Goal: Navigation & Orientation: Find specific page/section

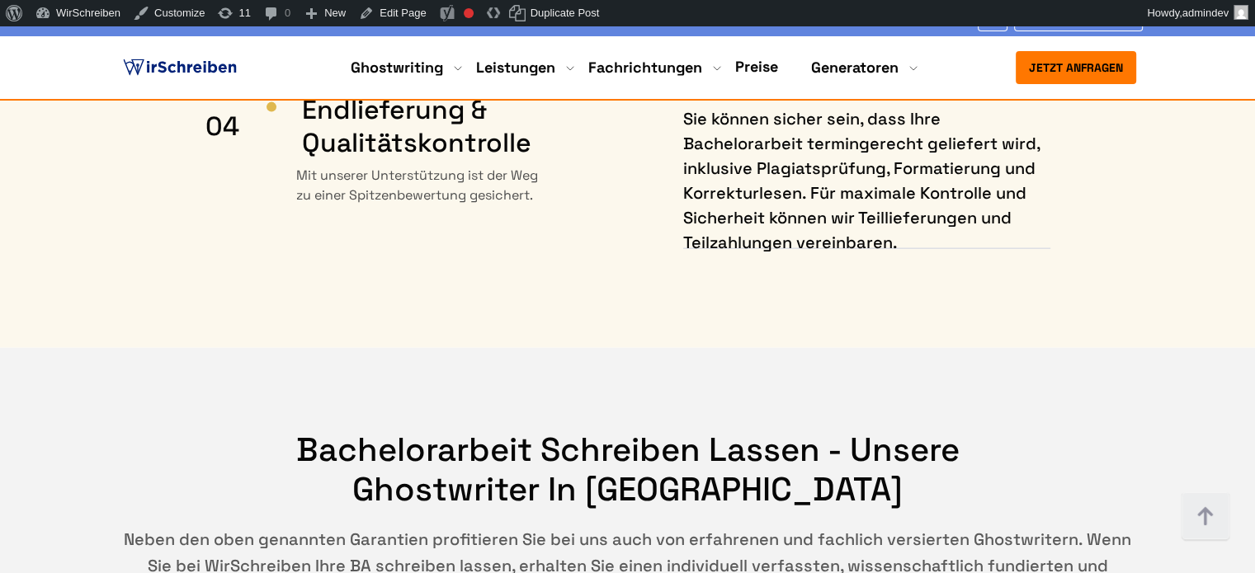
scroll to position [9818, 0]
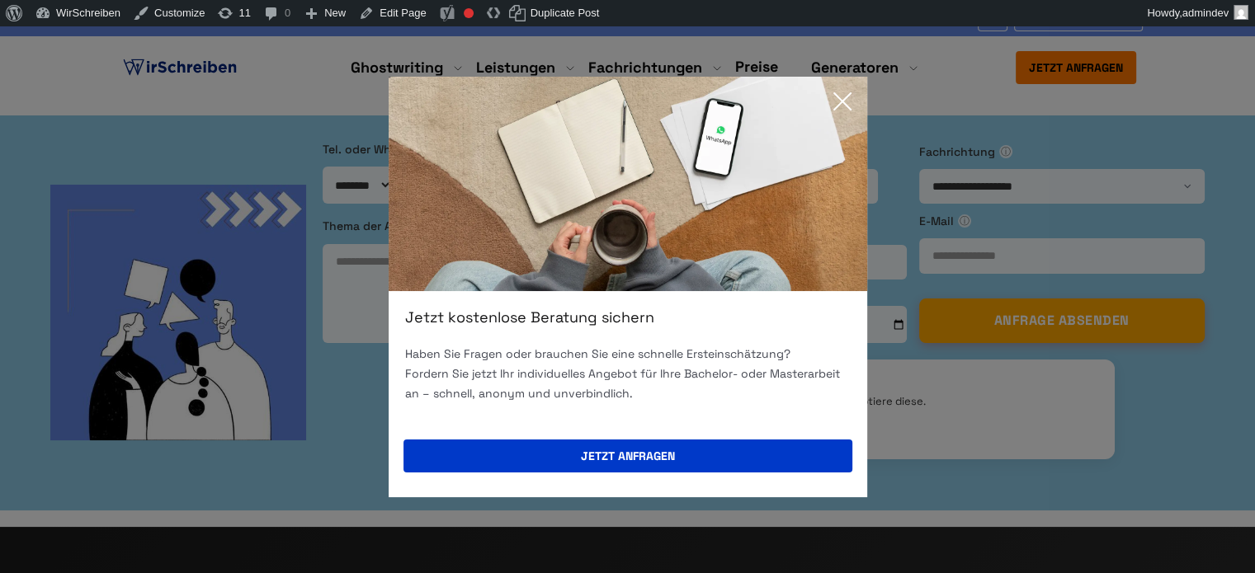
click at [842, 98] on icon at bounding box center [842, 101] width 33 height 33
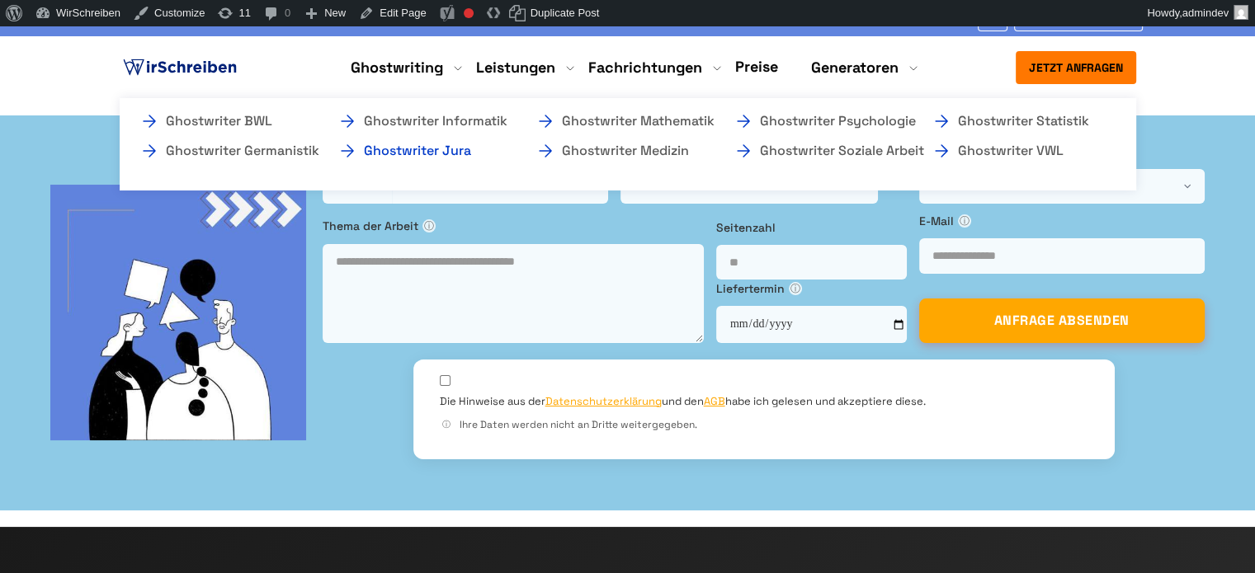
click at [462, 147] on link "Ghostwriter Jura" at bounding box center [419, 151] width 165 height 20
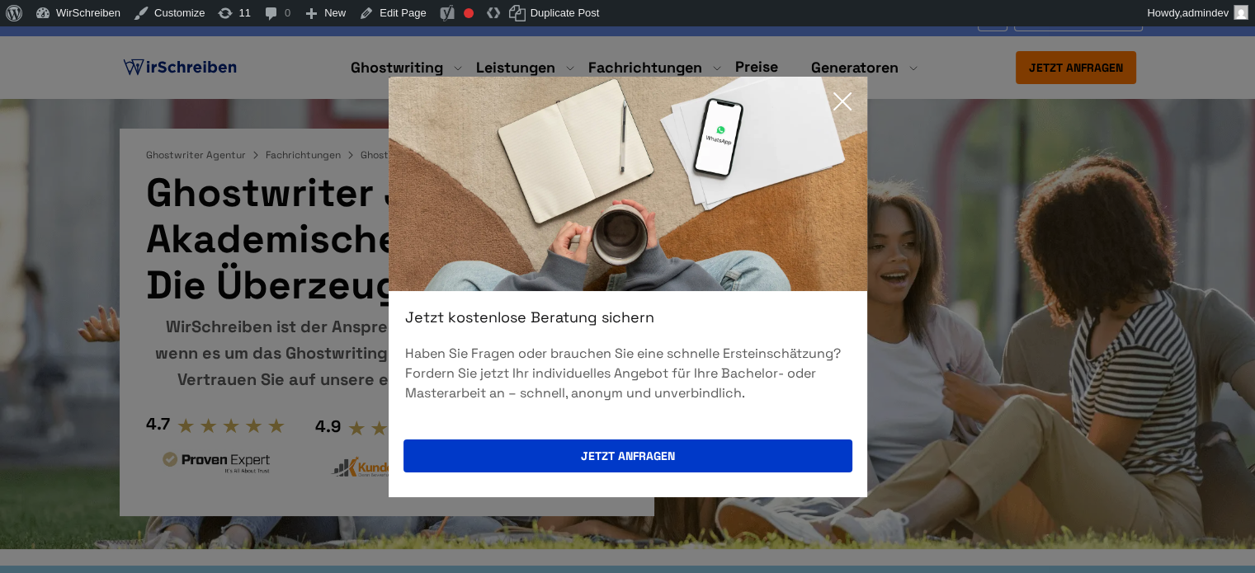
click at [834, 98] on icon at bounding box center [842, 101] width 33 height 33
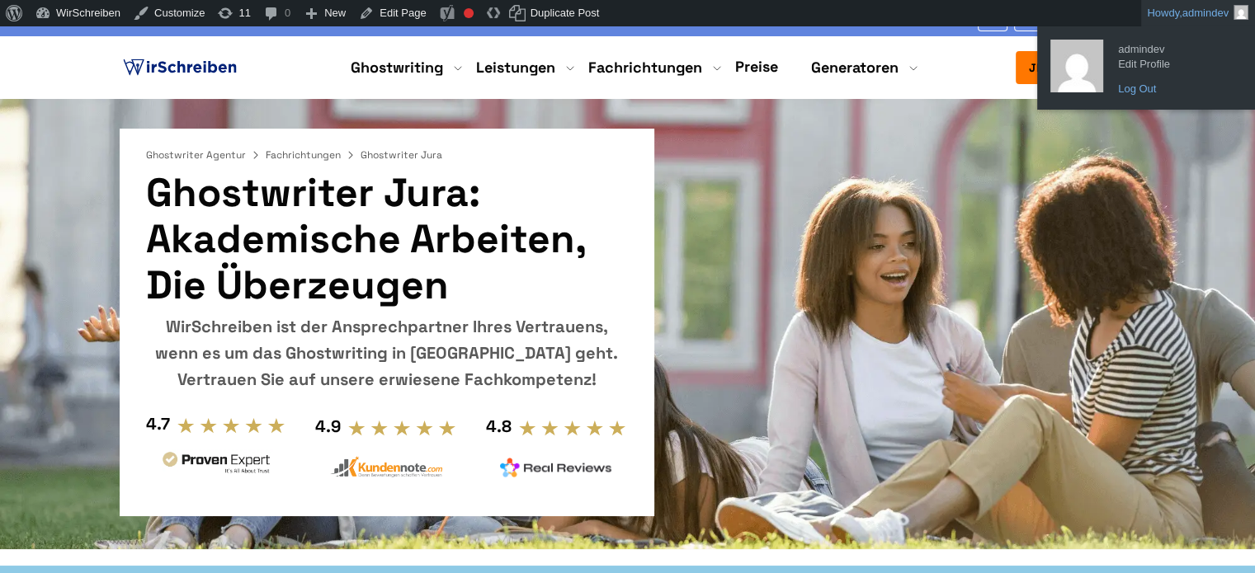
click at [1148, 92] on link "Log Out" at bounding box center [1176, 88] width 132 height 21
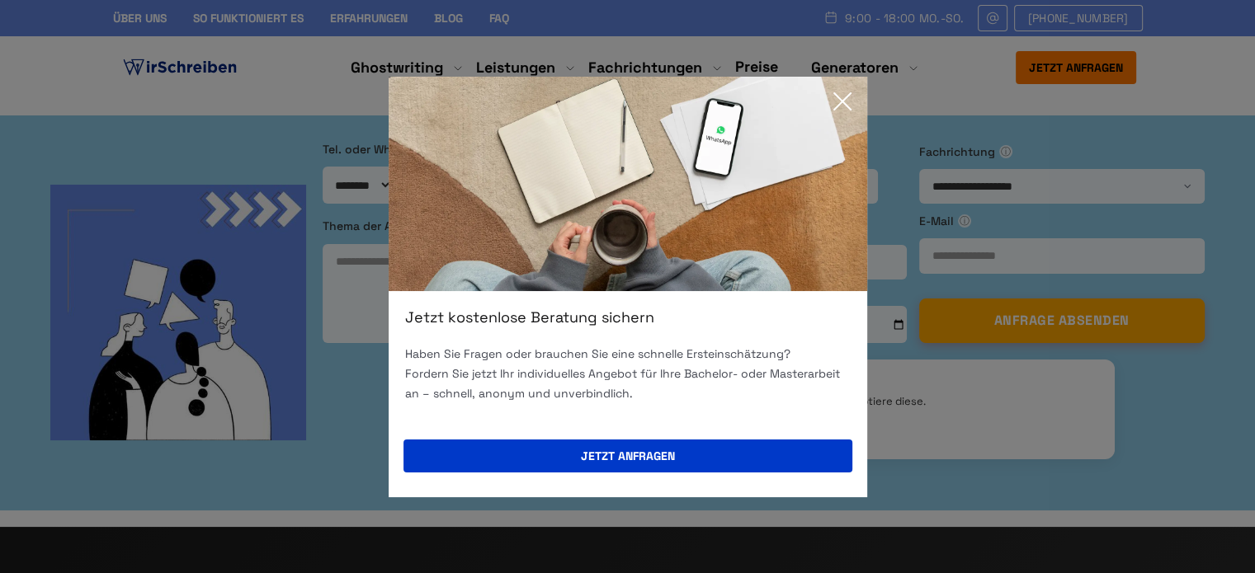
click at [845, 98] on icon at bounding box center [842, 101] width 17 height 17
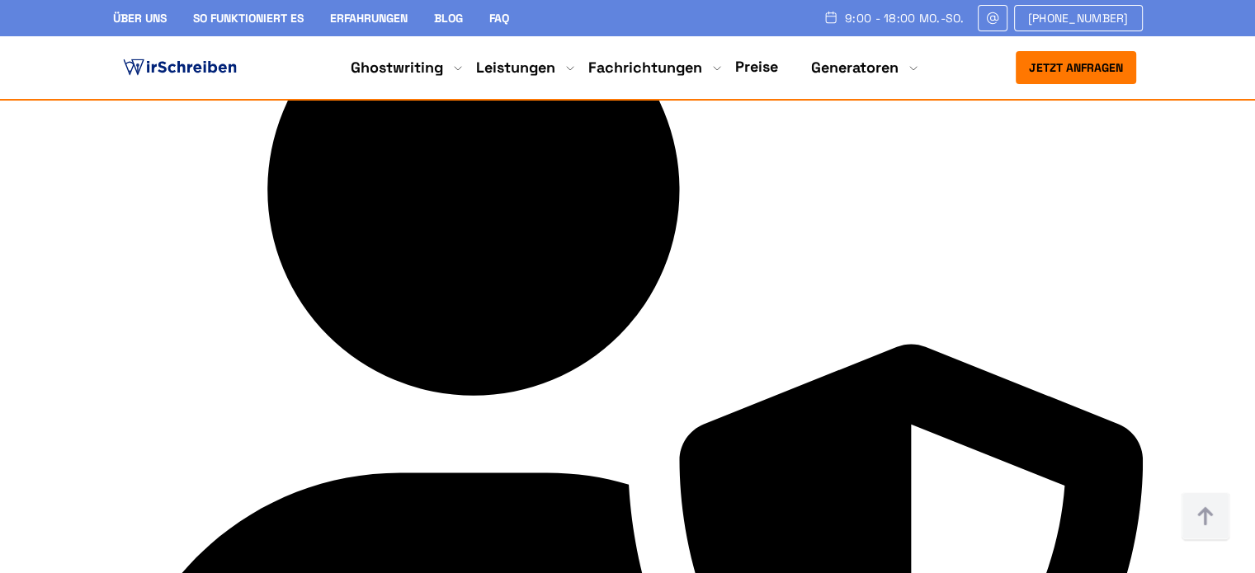
scroll to position [3630, 0]
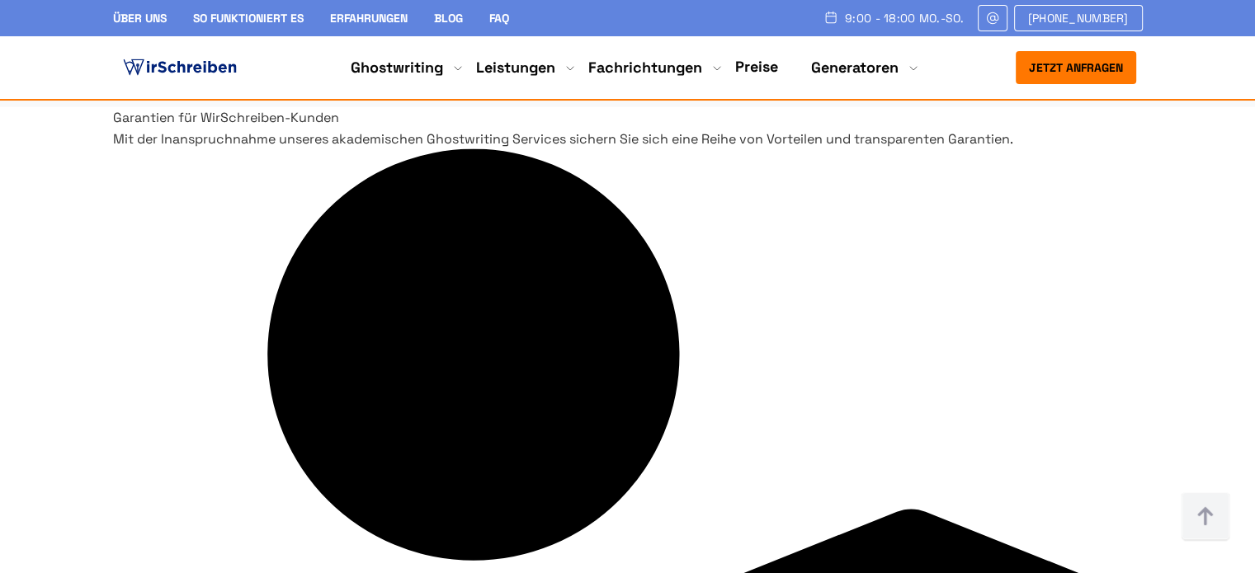
drag, startPoint x: 510, startPoint y: 280, endPoint x: 586, endPoint y: 281, distance: 75.9
copy div "Kostenlos"
drag, startPoint x: 165, startPoint y: 276, endPoint x: 587, endPoint y: 438, distance: 452.6
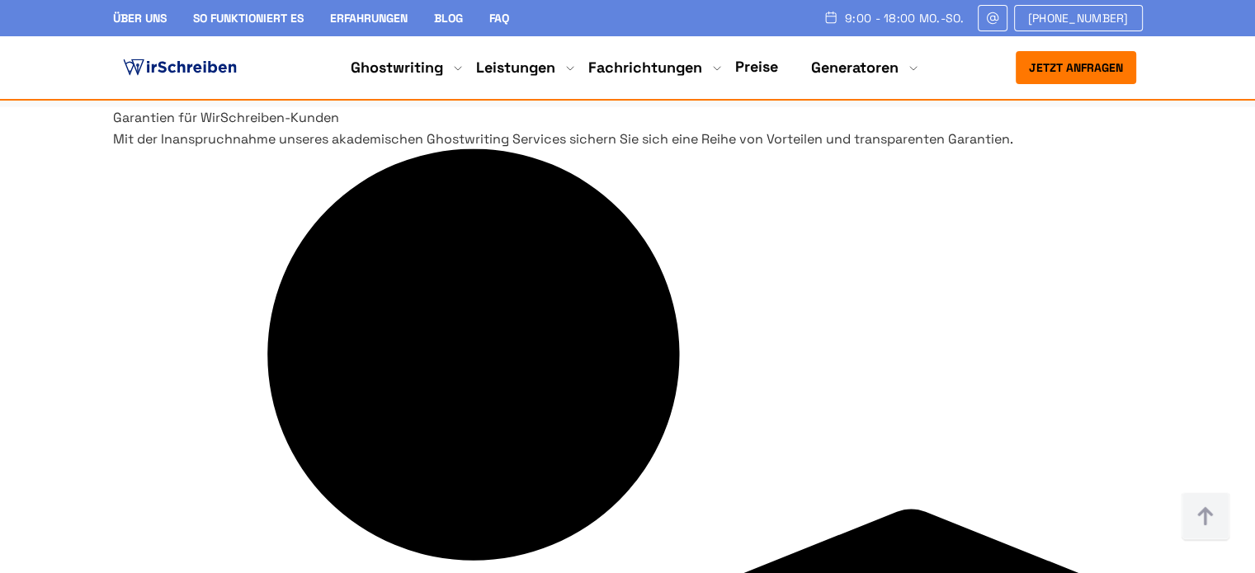
copy div "Deckblatt Kostenlos Inhaltsverzeichnis Kostenlos Plagiats- und KI-Reports Koste…"
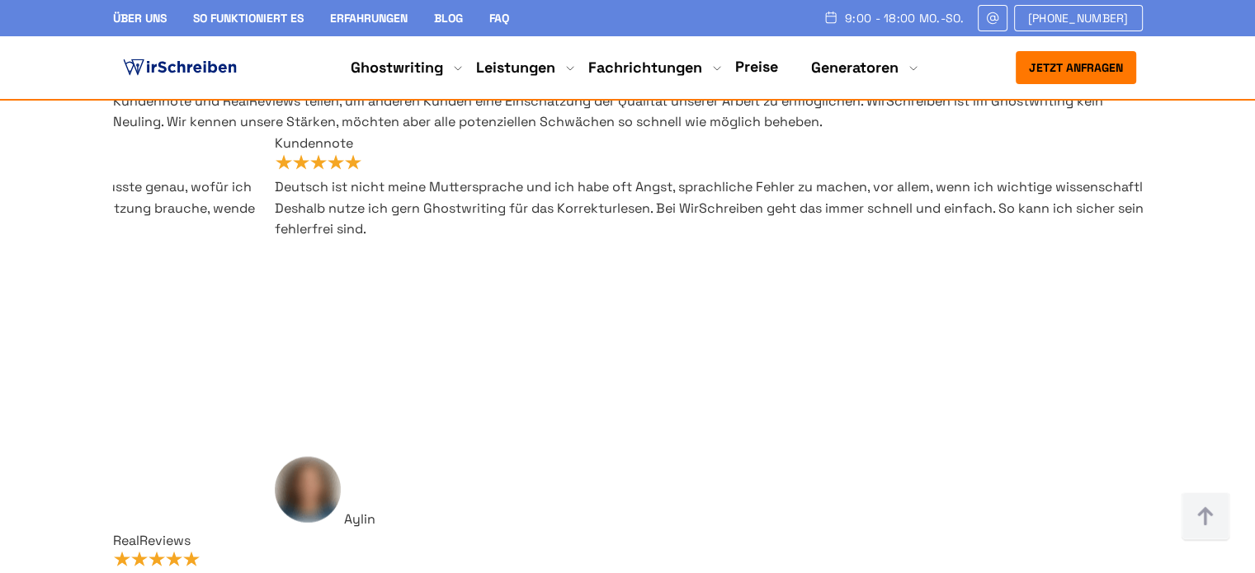
scroll to position [10065, 0]
